Goal: Task Accomplishment & Management: Manage account settings

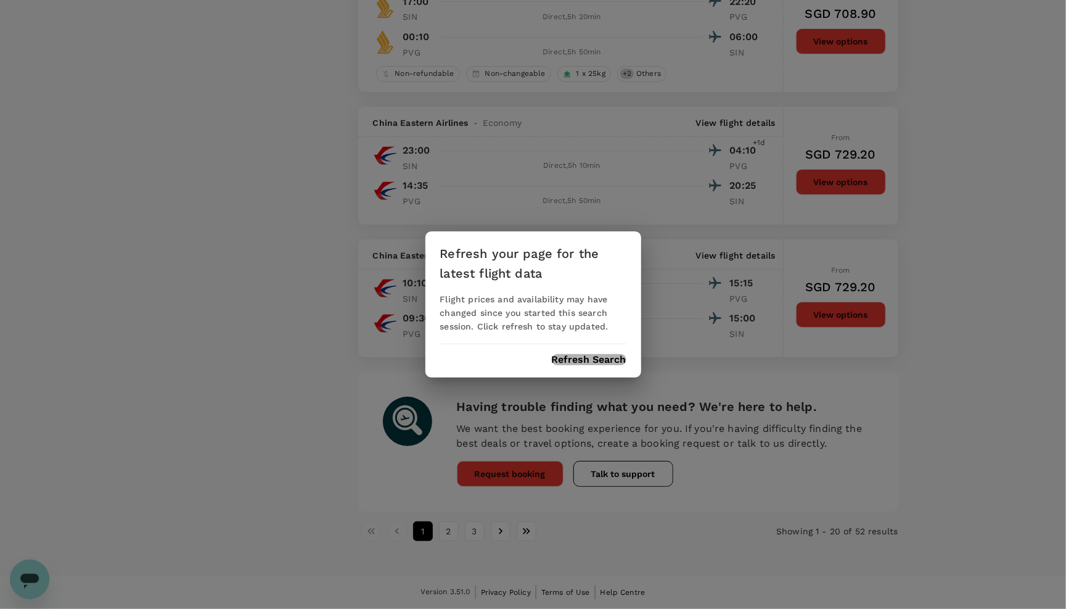
click at [597, 357] on button "Refresh Search" at bounding box center [589, 359] width 75 height 11
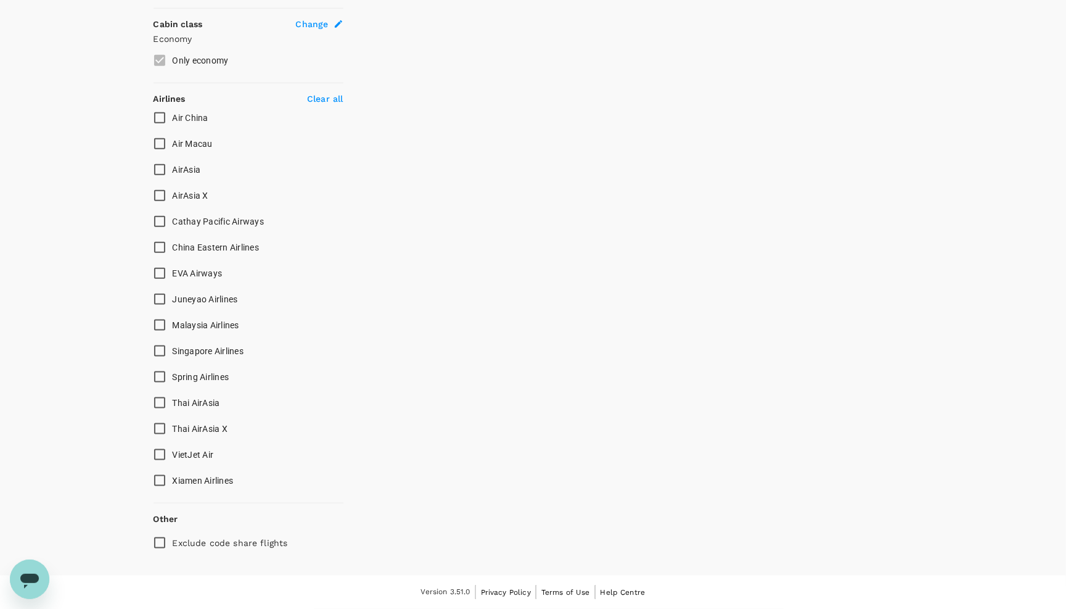
scroll to position [305, 0]
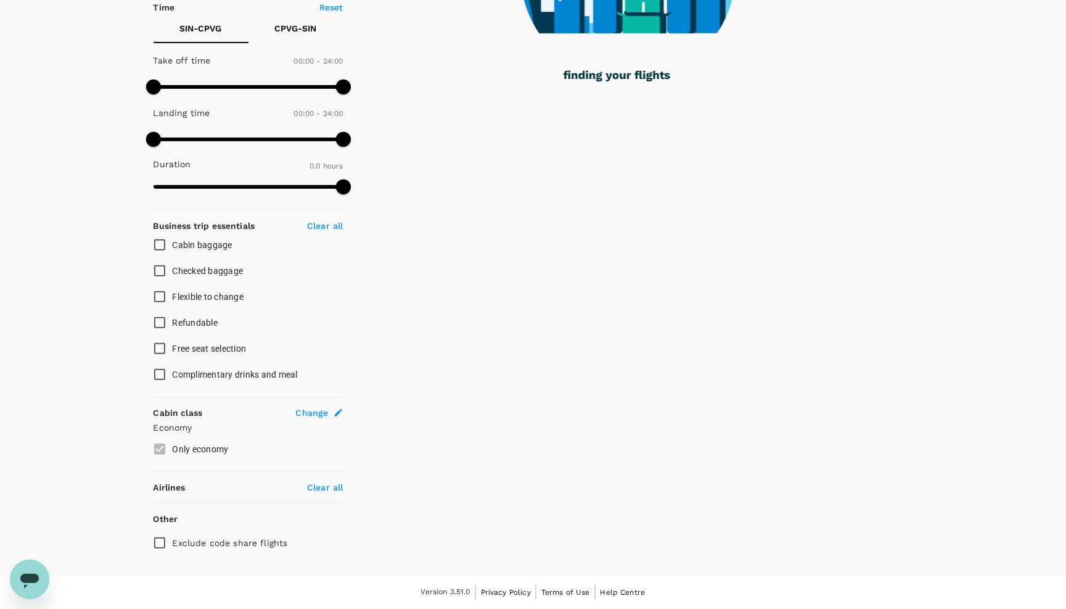
type input "1185"
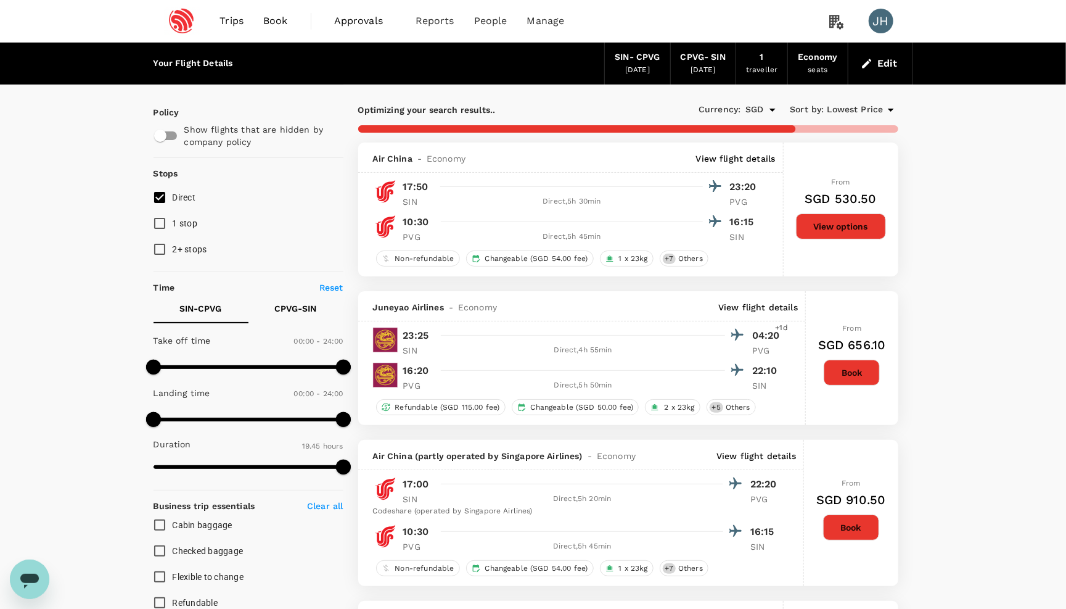
scroll to position [0, 0]
click at [639, 58] on div "SIN - CPVG" at bounding box center [637, 58] width 45 height 14
click at [638, 64] on div "[DATE]" at bounding box center [637, 70] width 25 height 12
click at [893, 75] on div "Edit" at bounding box center [880, 64] width 65 height 42
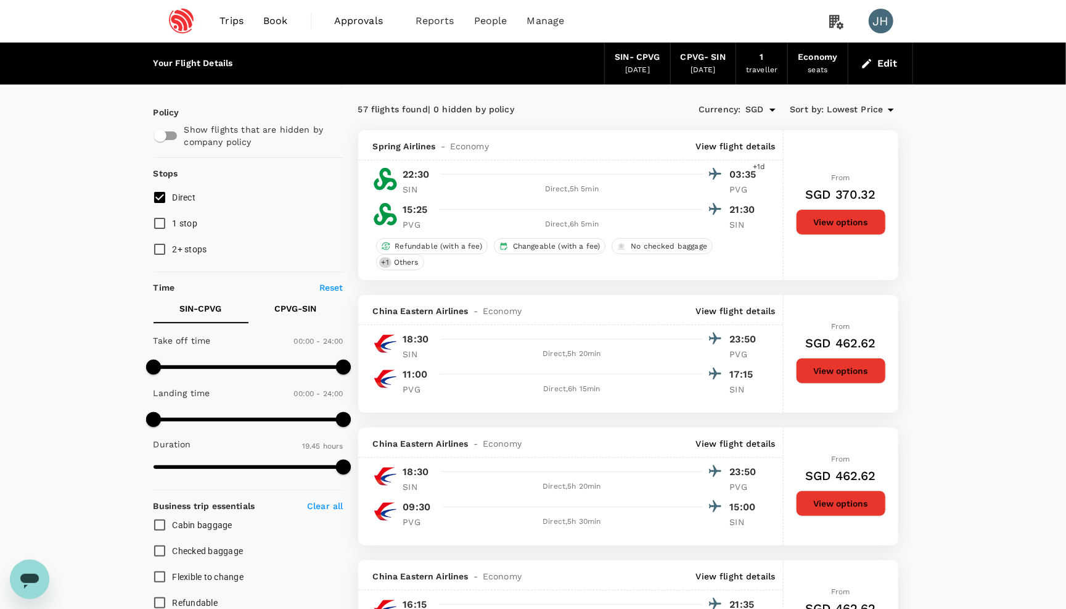
click at [882, 64] on button "Edit" at bounding box center [880, 64] width 44 height 20
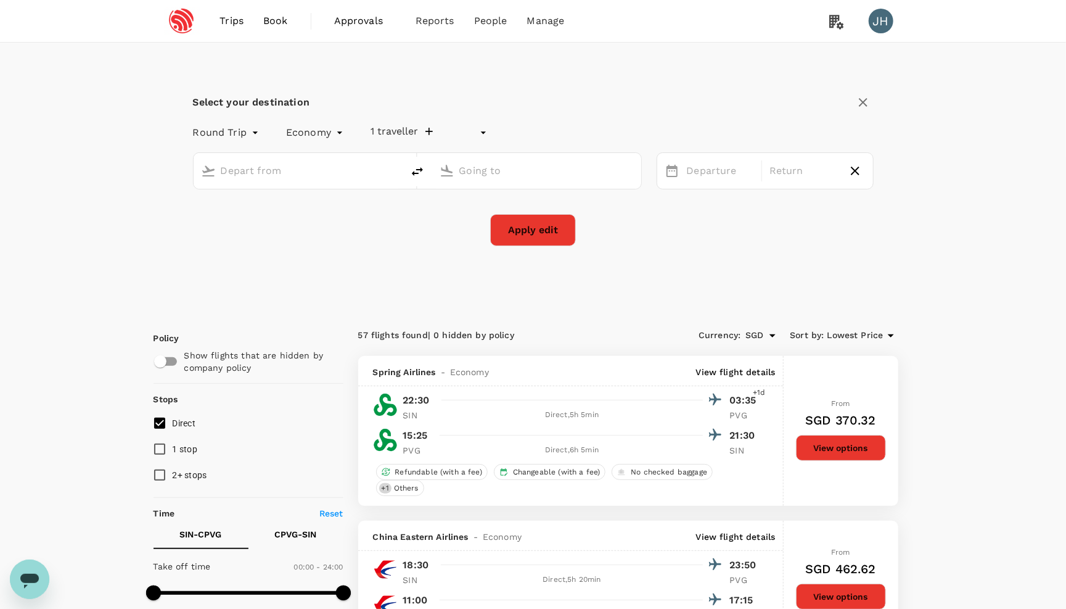
type input "undefined, undefined (any)"
type input "Singapore Changi (SIN)"
type input "[GEOGRAPHIC_DATA], [GEOGRAPHIC_DATA] (any)"
click at [681, 183] on div "[DATE]" at bounding box center [720, 171] width 83 height 24
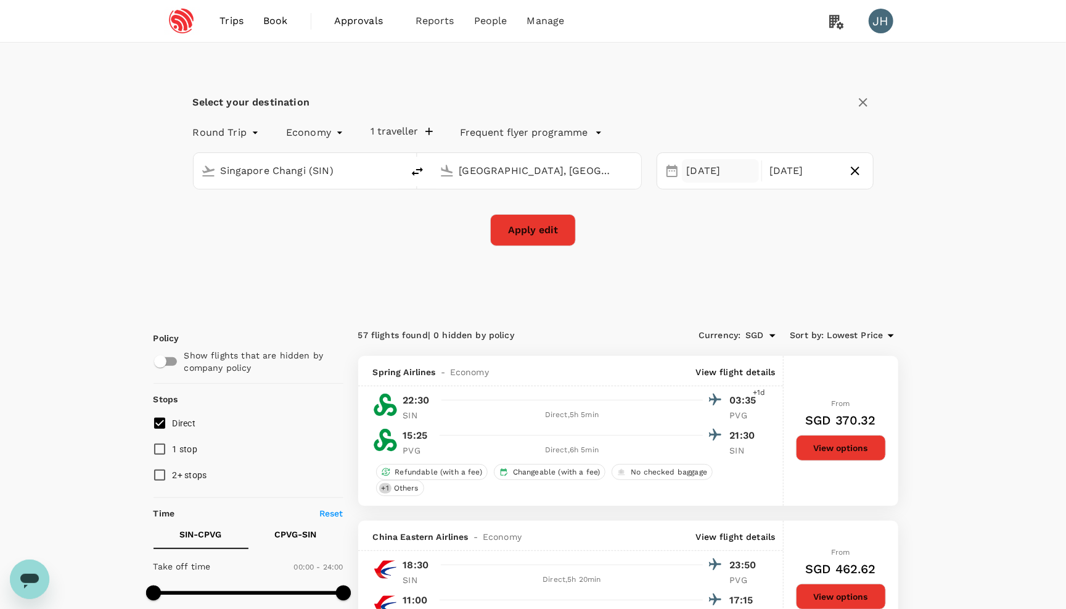
click at [690, 180] on div "[DATE]" at bounding box center [721, 171] width 78 height 24
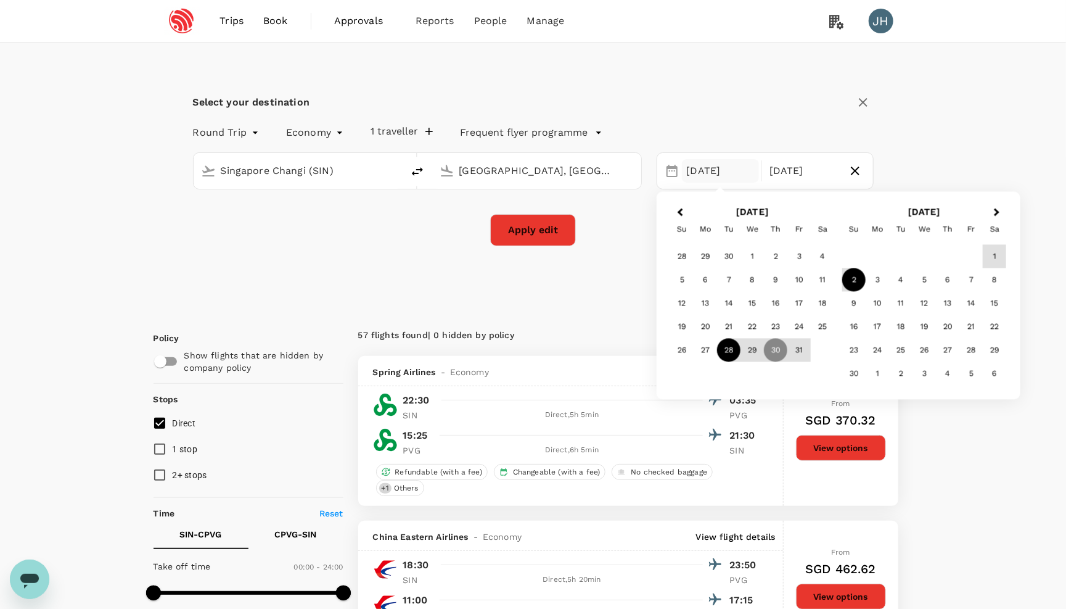
click at [731, 360] on div "28" at bounding box center [728, 350] width 23 height 23
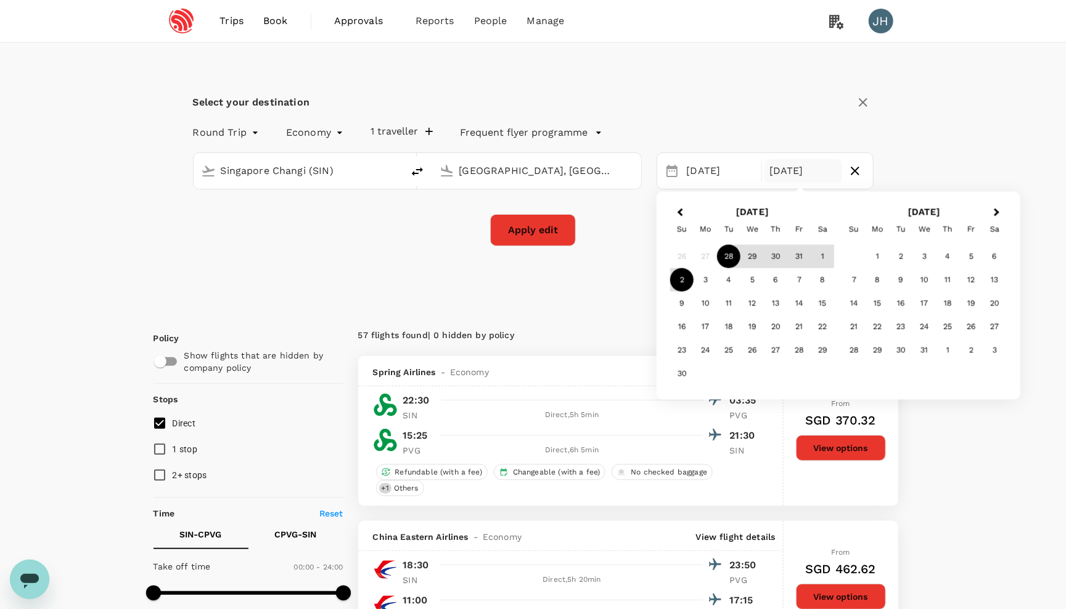
click at [683, 278] on div "2" at bounding box center [681, 279] width 23 height 23
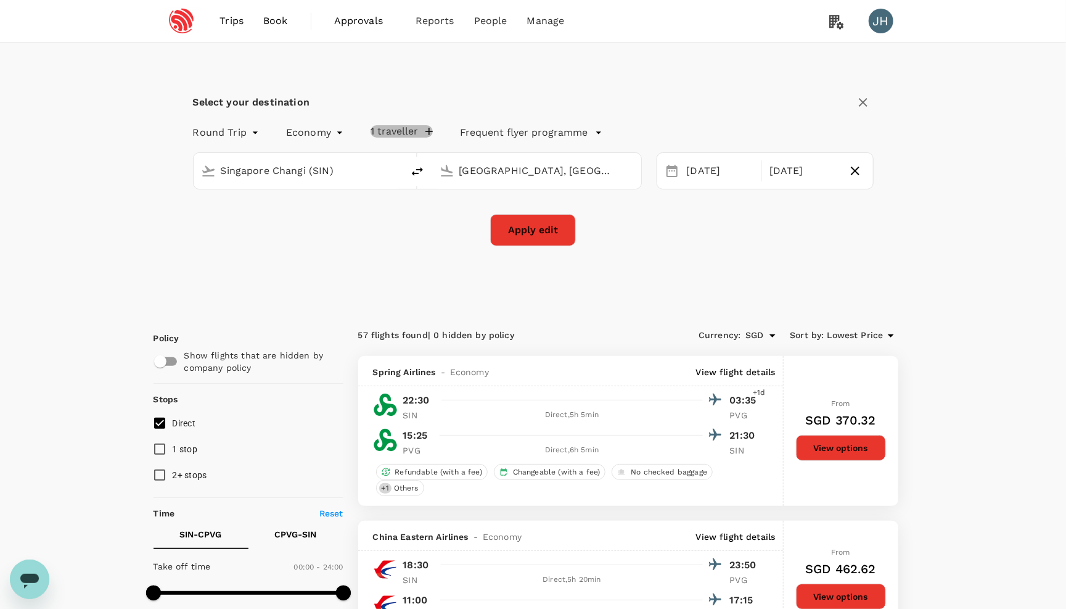
click at [400, 128] on button "1 traveller" at bounding box center [402, 131] width 62 height 12
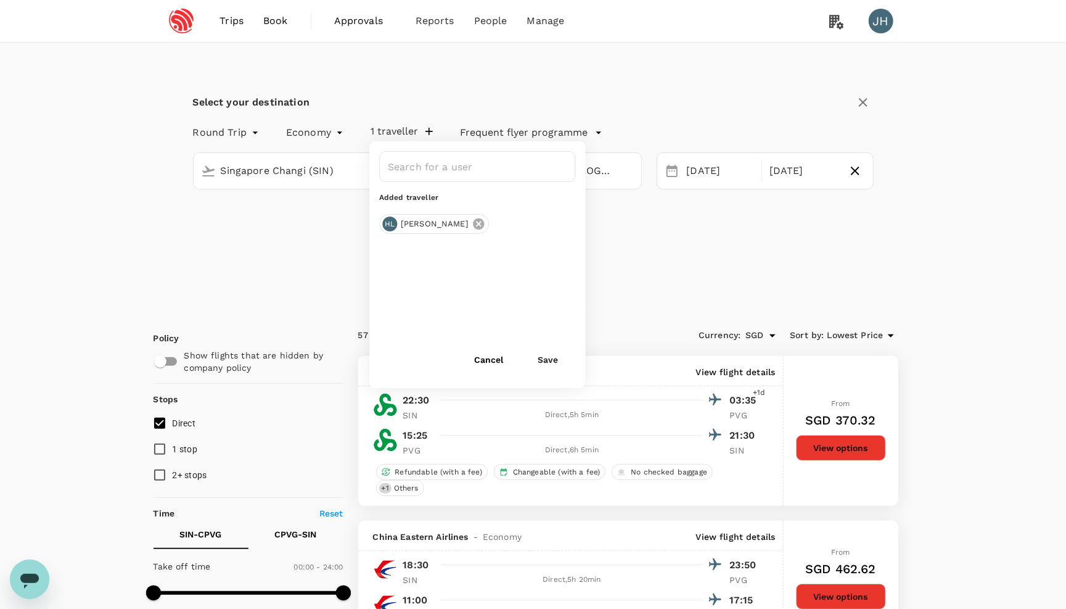
click at [472, 224] on icon at bounding box center [479, 224] width 14 height 14
click at [429, 171] on input "text" at bounding box center [468, 166] width 166 height 23
type input "z"
type input "wei"
click at [494, 361] on button "Cancel" at bounding box center [489, 359] width 64 height 25
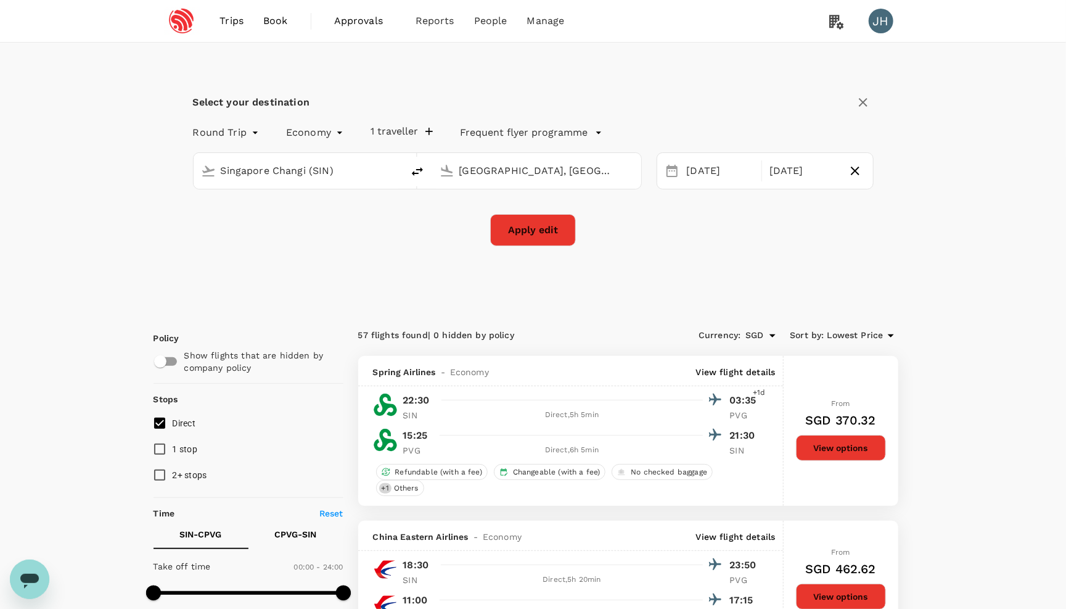
click at [288, 28] on link "Book" at bounding box center [275, 21] width 44 height 42
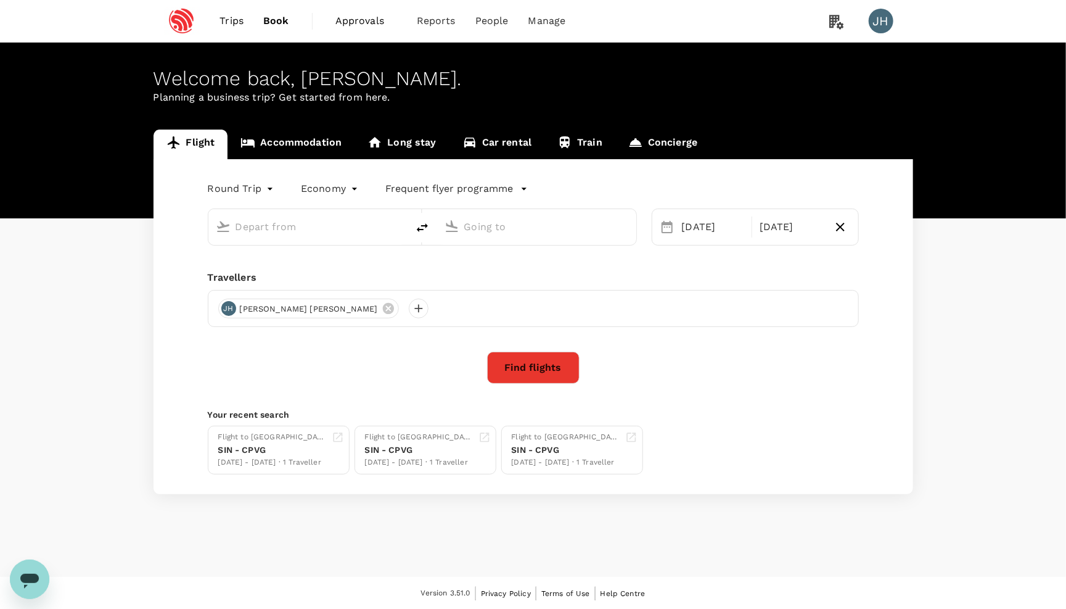
type input "Singapore Changi (SIN)"
type input "[GEOGRAPHIC_DATA], [GEOGRAPHIC_DATA] (any)"
type input "Singapore Changi (SIN)"
type input "[GEOGRAPHIC_DATA], [GEOGRAPHIC_DATA] (any)"
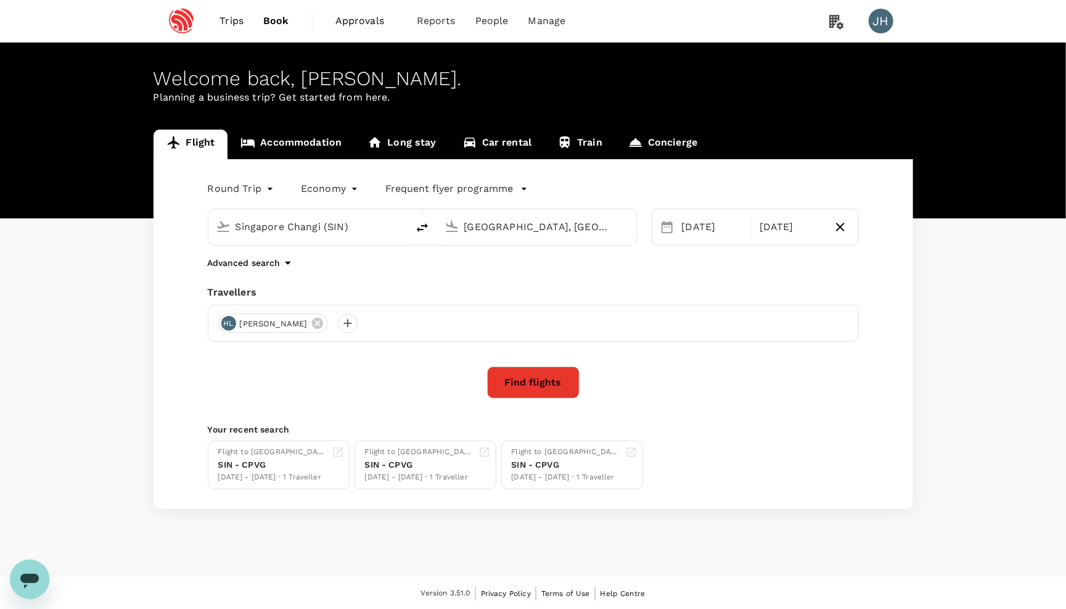
click at [289, 228] on input "Singapore Changi (SIN)" at bounding box center [309, 226] width 146 height 19
click at [733, 231] on div "[DATE]" at bounding box center [713, 227] width 73 height 25
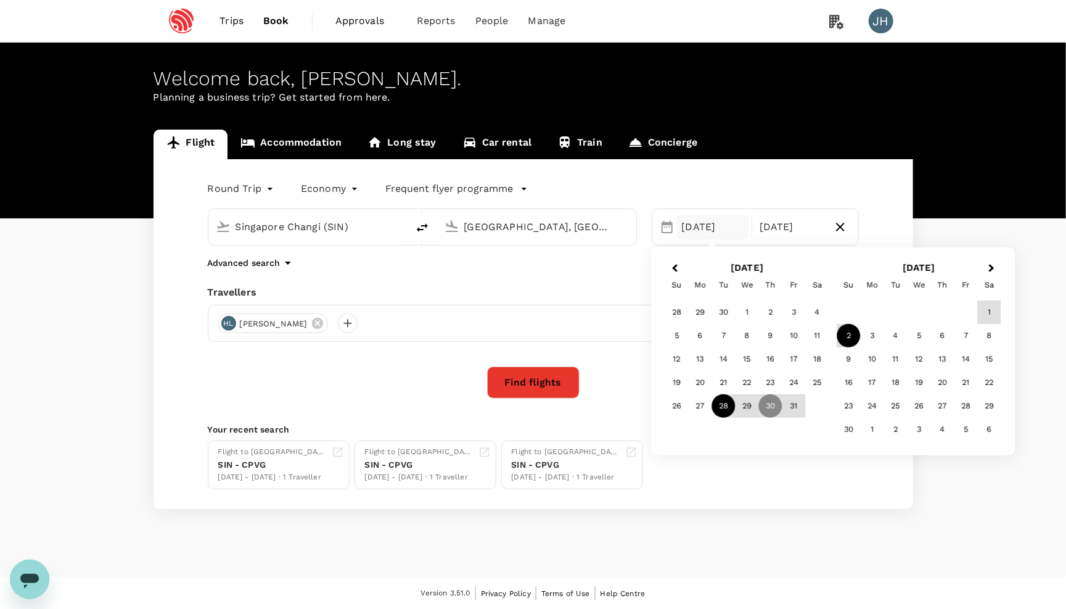
click at [716, 408] on div "28" at bounding box center [723, 405] width 23 height 23
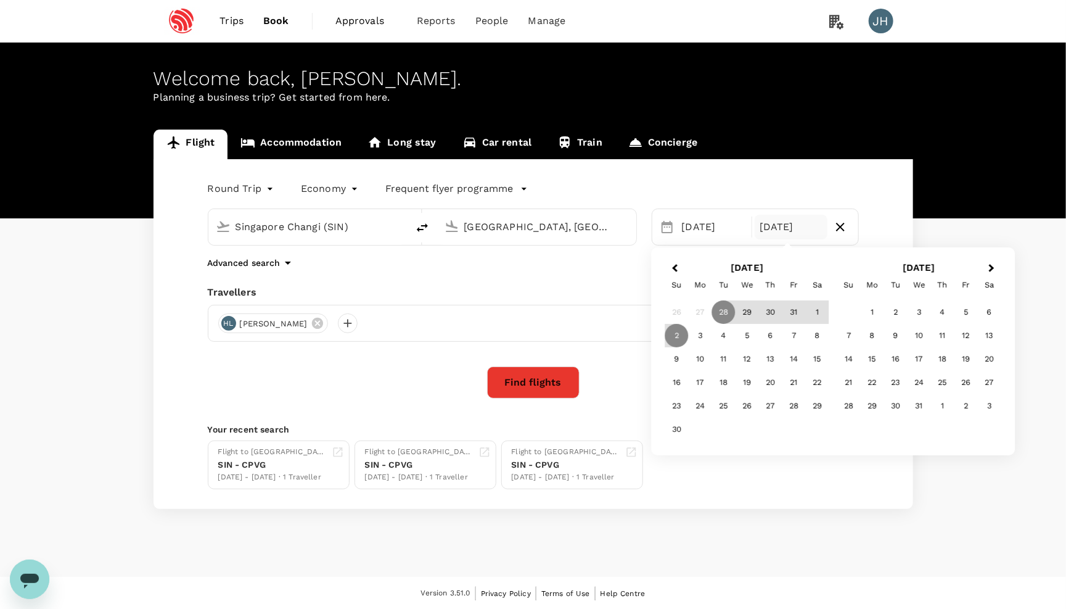
click at [332, 398] on div "Find flights" at bounding box center [533, 382] width 651 height 32
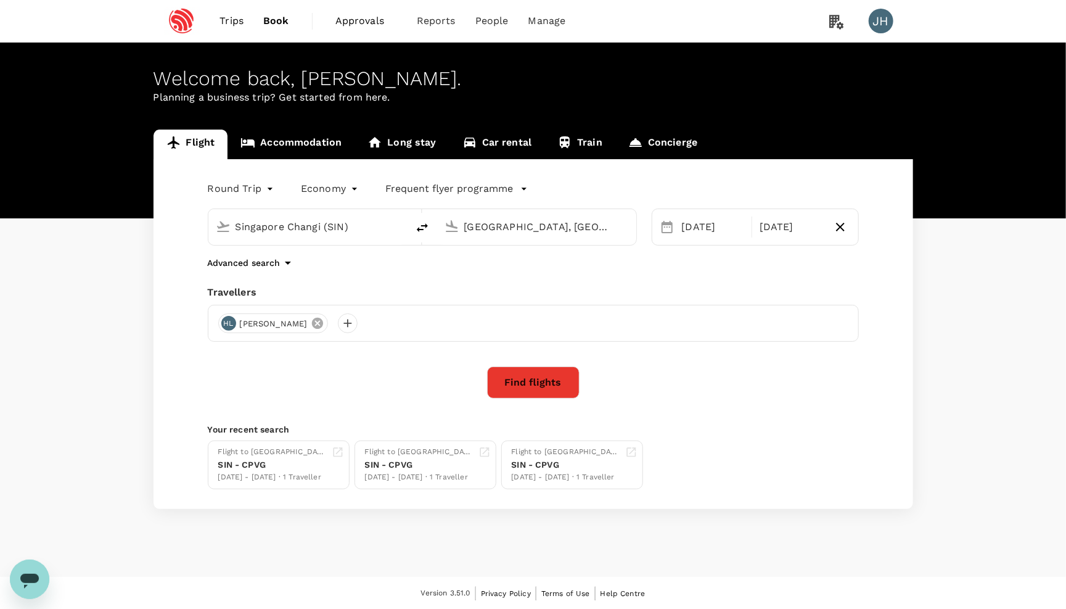
click at [311, 330] on icon at bounding box center [318, 323] width 14 height 14
click at [223, 329] on div at bounding box center [228, 323] width 20 height 20
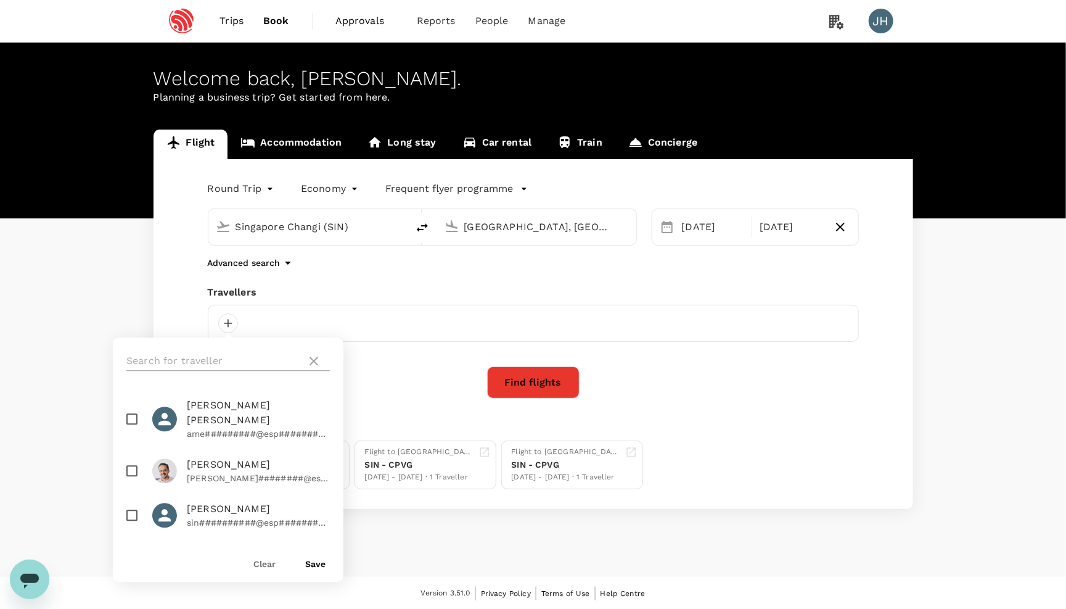
click at [233, 356] on input "text" at bounding box center [213, 361] width 175 height 20
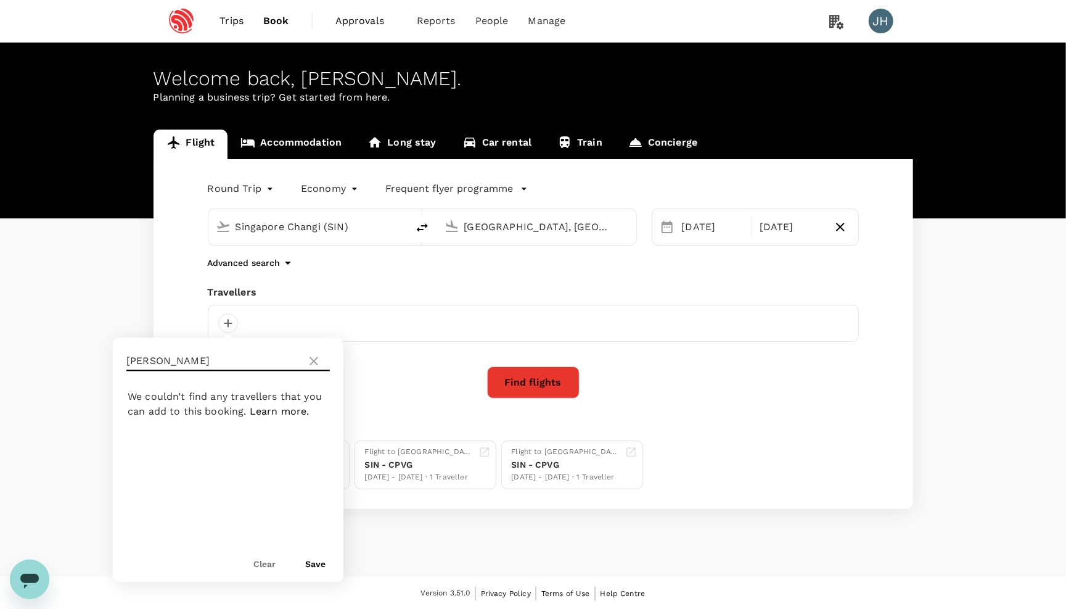
type input "[PERSON_NAME]"
drag, startPoint x: 269, startPoint y: 356, endPoint x: 43, endPoint y: 351, distance: 226.9
click at [43, 351] on div "Flight Accommodation Long stay Car rental Train Concierge Round Trip roundtrip …" at bounding box center [533, 318] width 1066 height 379
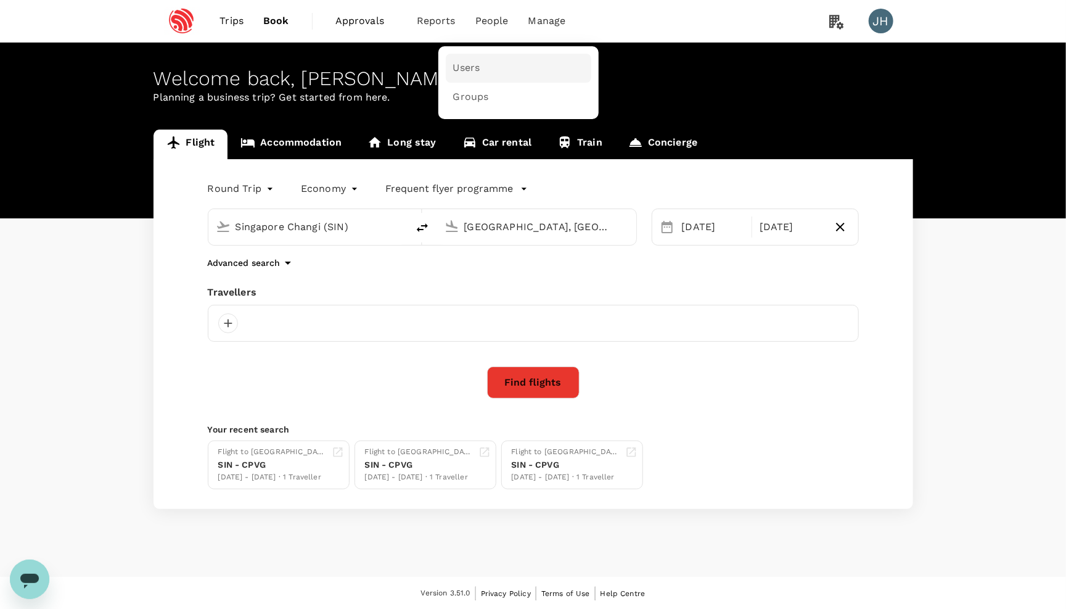
click at [488, 64] on link "Users" at bounding box center [519, 68] width 146 height 29
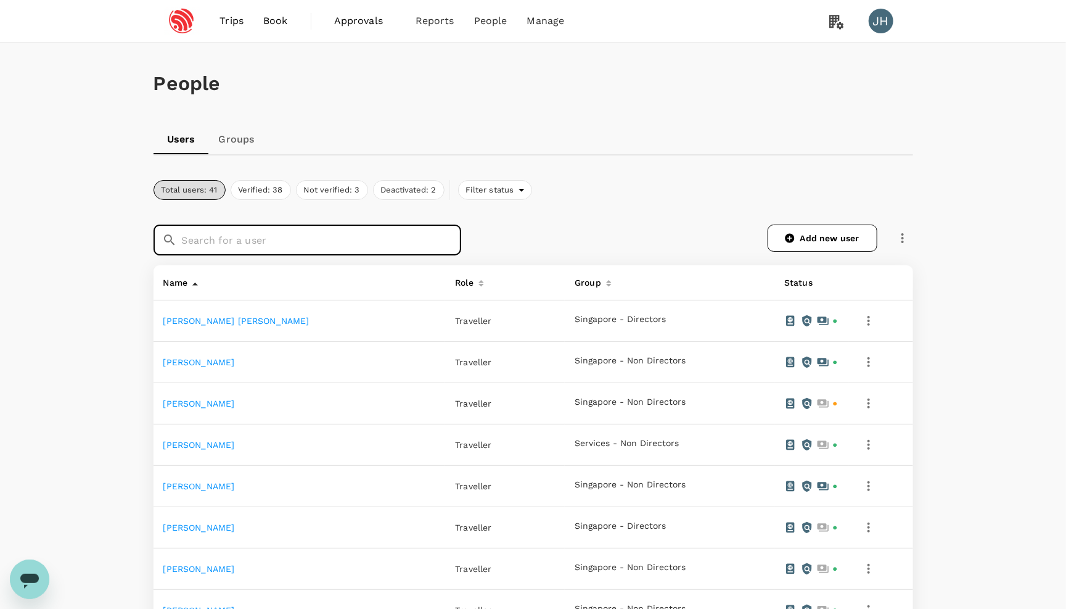
click at [314, 241] on input "text" at bounding box center [321, 239] width 279 height 31
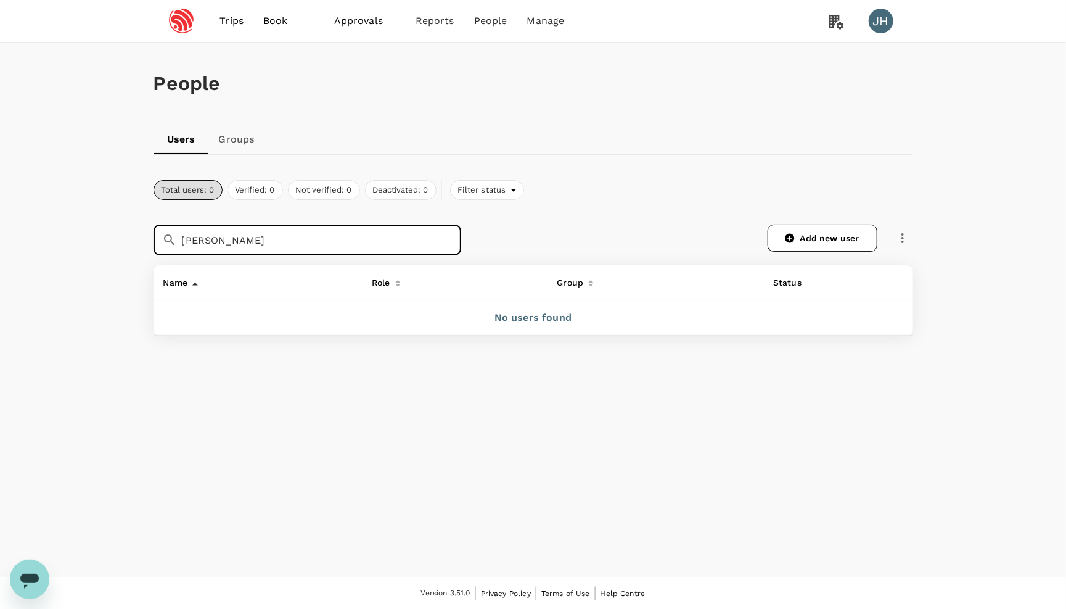
click at [266, 244] on input "[PERSON_NAME]" at bounding box center [321, 239] width 279 height 31
type input "z"
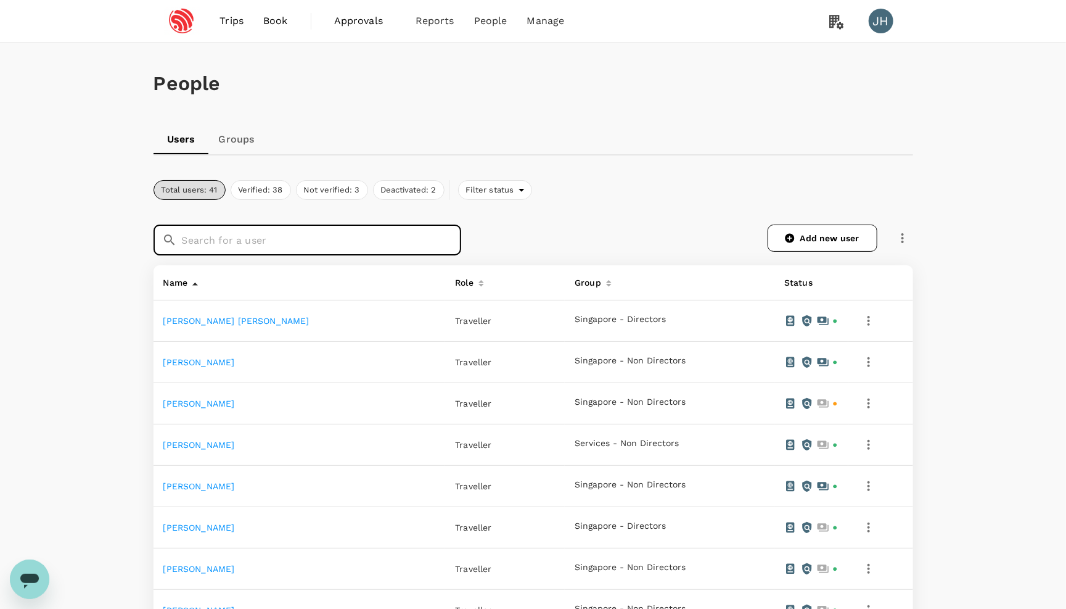
click at [273, 245] on input "text" at bounding box center [321, 239] width 279 height 31
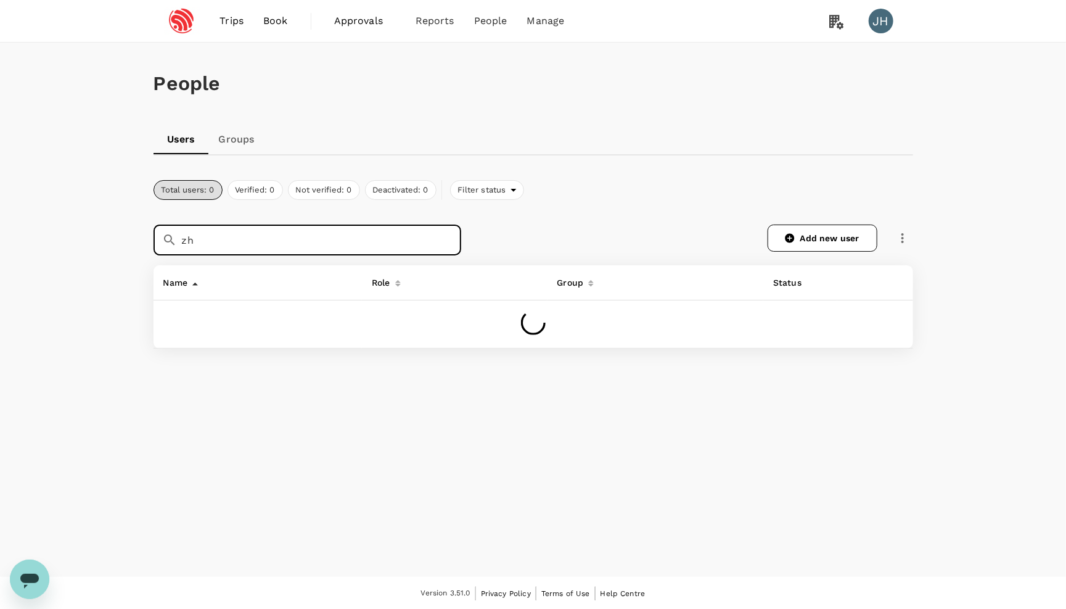
type input "z"
type input "wei"
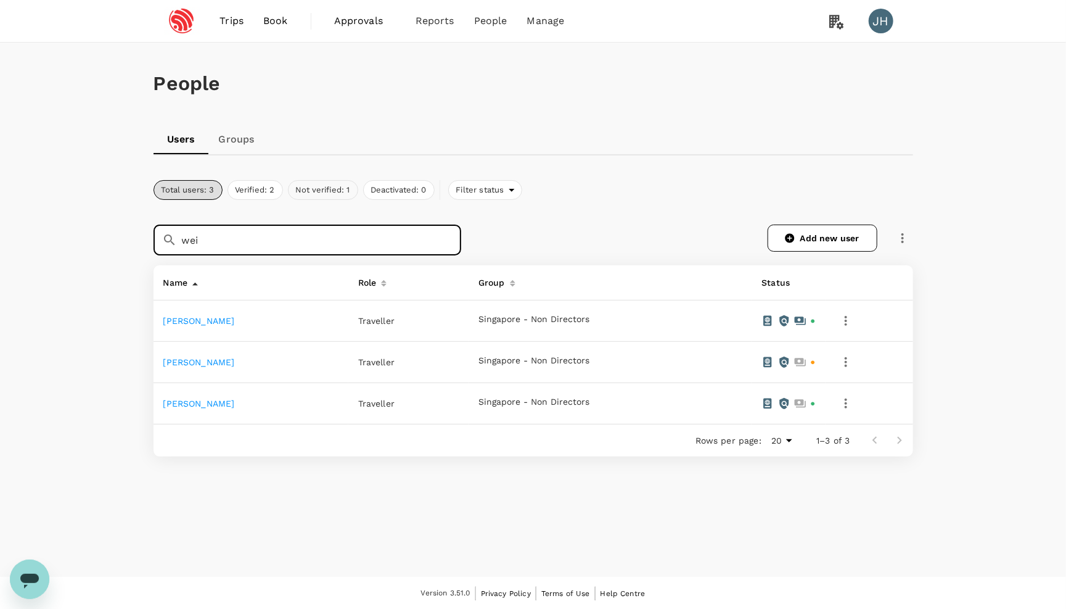
click at [336, 190] on button "Not verified: 1" at bounding box center [323, 190] width 70 height 20
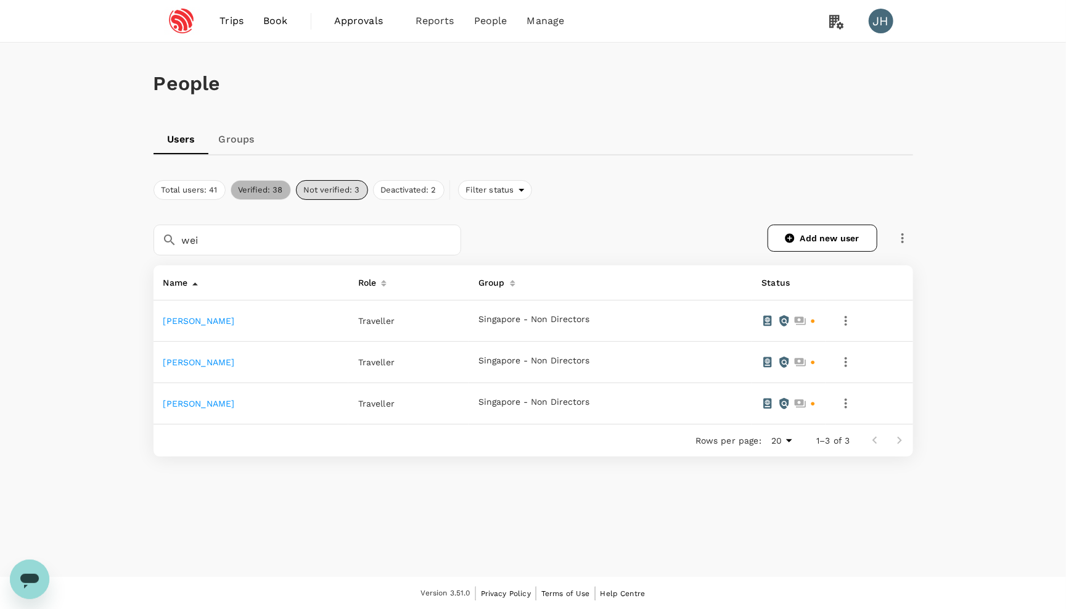
click at [250, 189] on button "Verified: 38" at bounding box center [261, 190] width 60 height 20
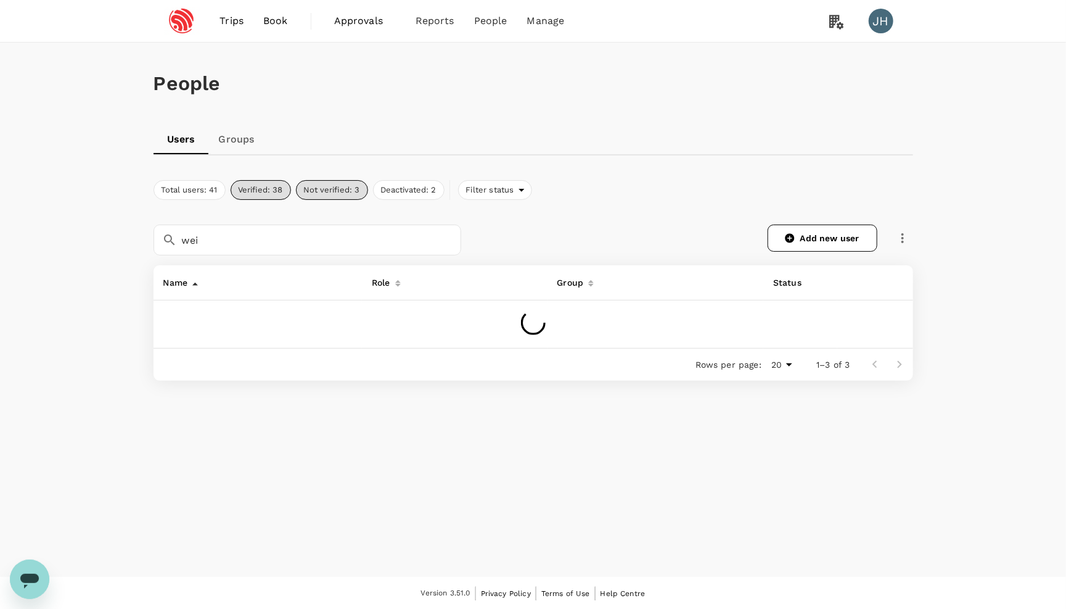
click at [236, 23] on span "Trips" at bounding box center [232, 21] width 24 height 15
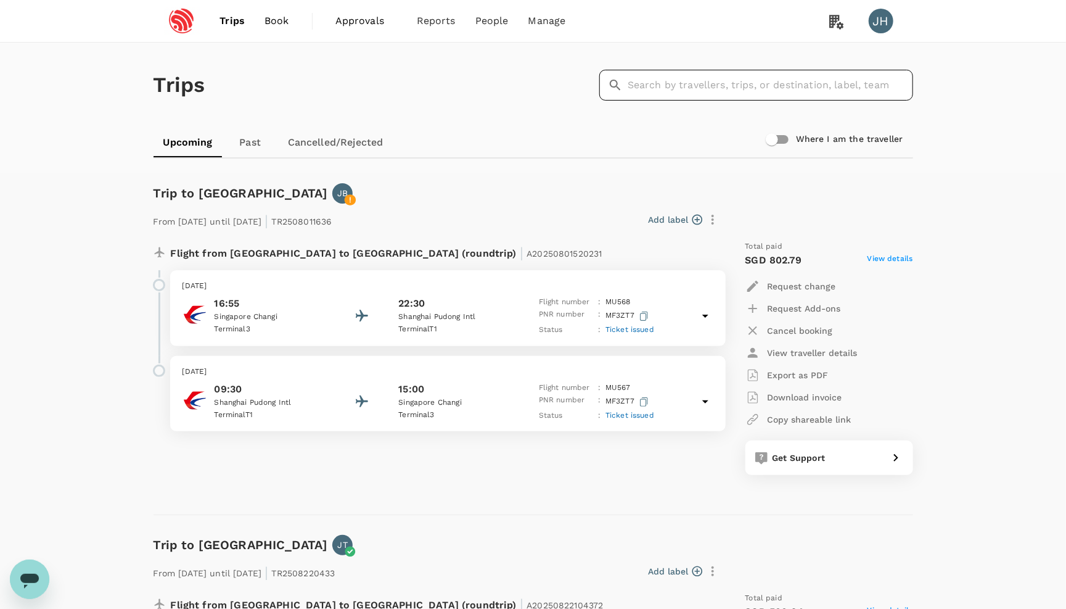
click at [689, 86] on input "text" at bounding box center [770, 85] width 285 height 31
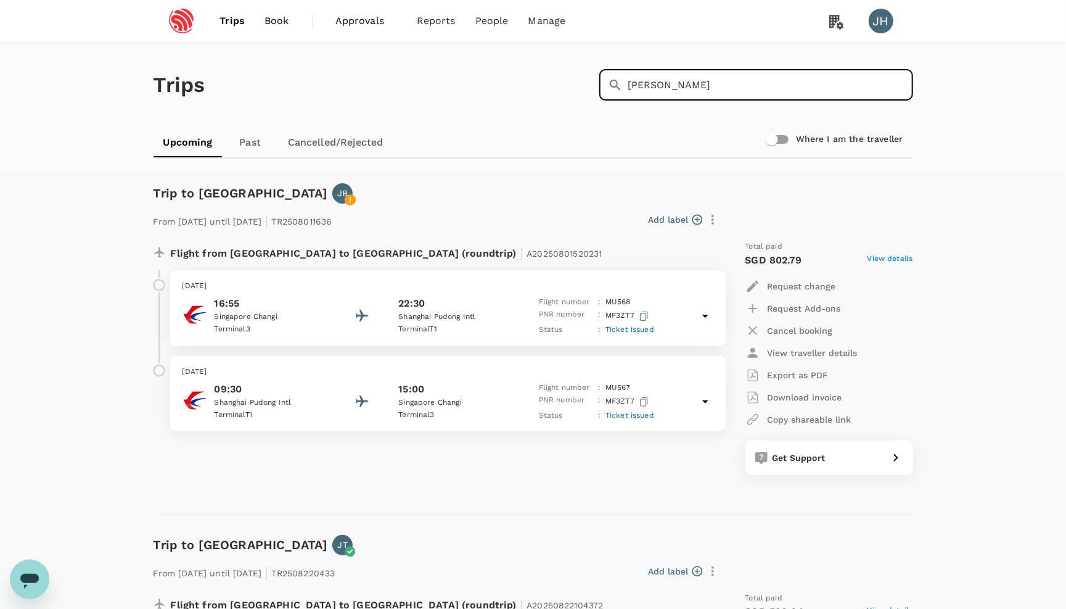
type input "zhang wei"
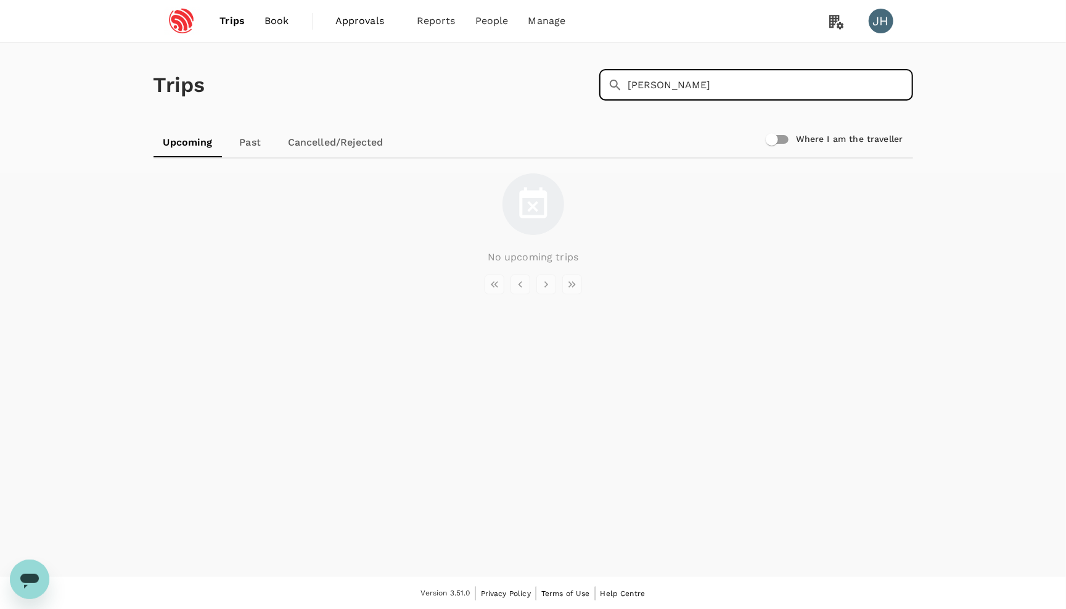
drag, startPoint x: 753, startPoint y: 99, endPoint x: 576, endPoint y: 58, distance: 182.3
click at [576, 58] on div "Trips ​ zhang wei ​" at bounding box center [531, 83] width 765 height 90
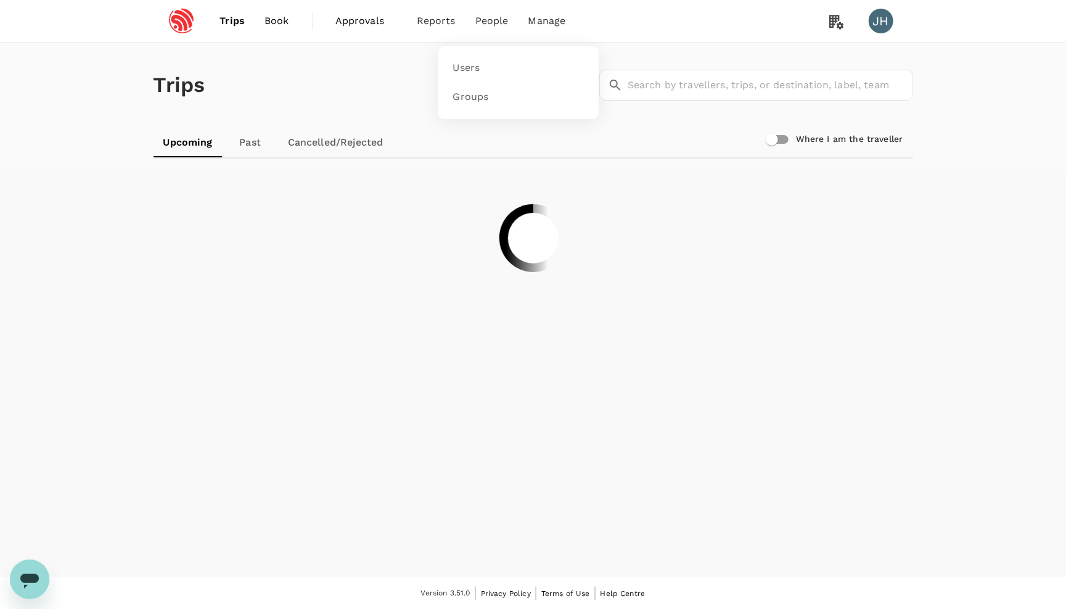
click at [480, 30] on li "People" at bounding box center [492, 21] width 53 height 42
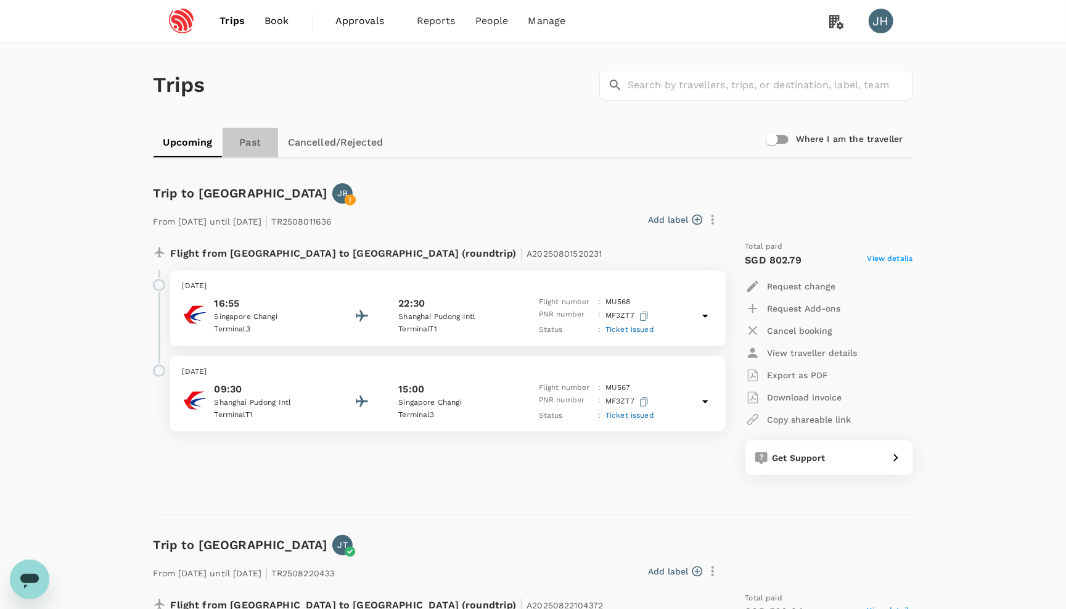
click at [249, 137] on link "Past" at bounding box center [250, 143] width 55 height 30
